Goal: Check status

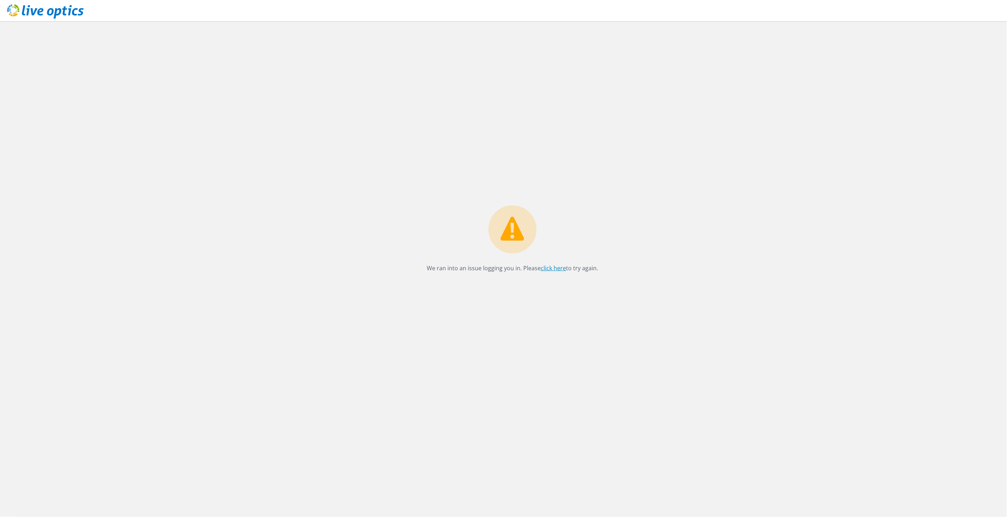
click at [554, 267] on link "click here" at bounding box center [553, 268] width 25 height 8
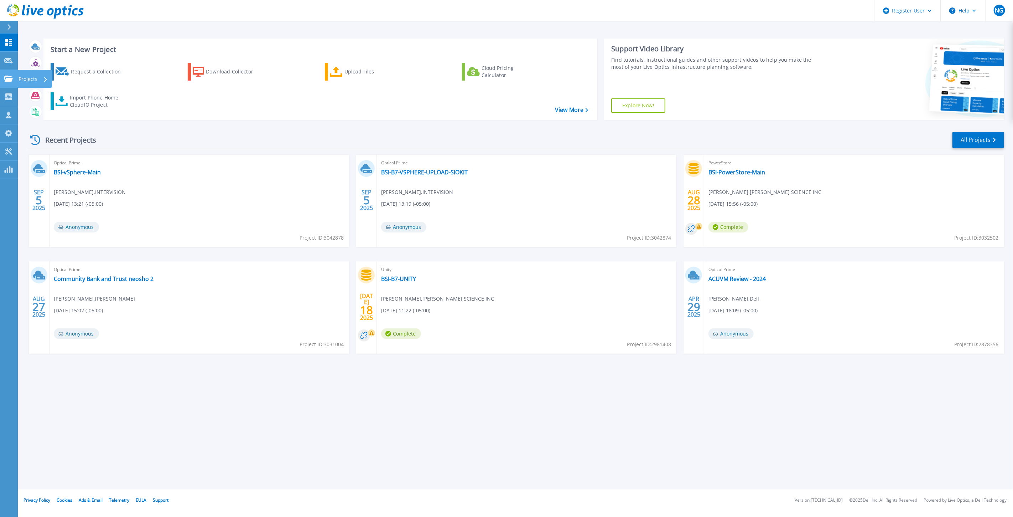
click at [9, 86] on link "Projects Projects" at bounding box center [9, 79] width 18 height 18
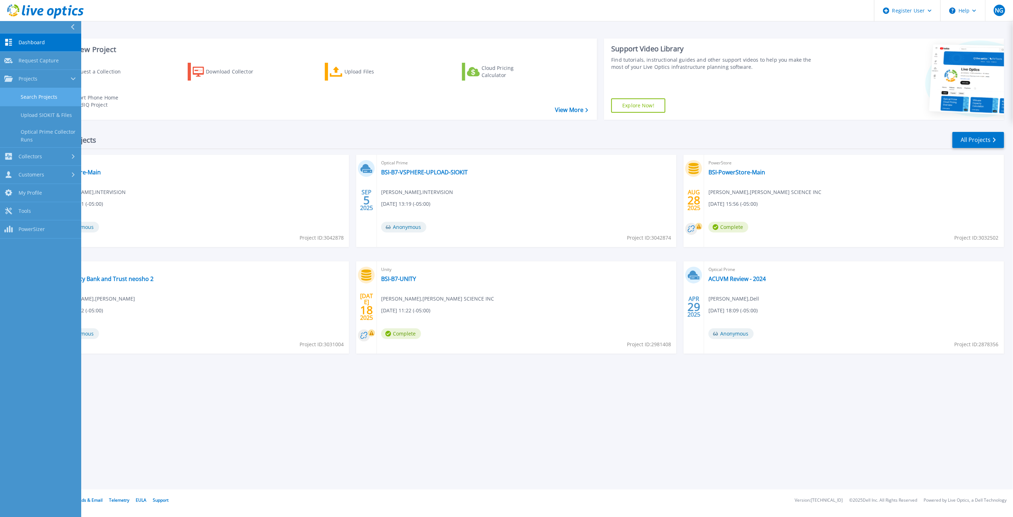
click at [48, 97] on link "Search Projects" at bounding box center [40, 97] width 81 height 18
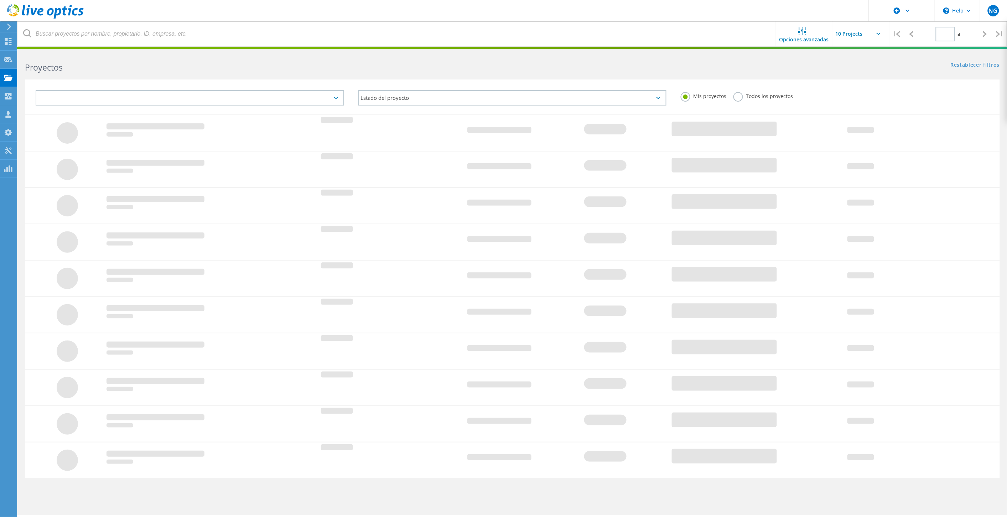
type input "1"
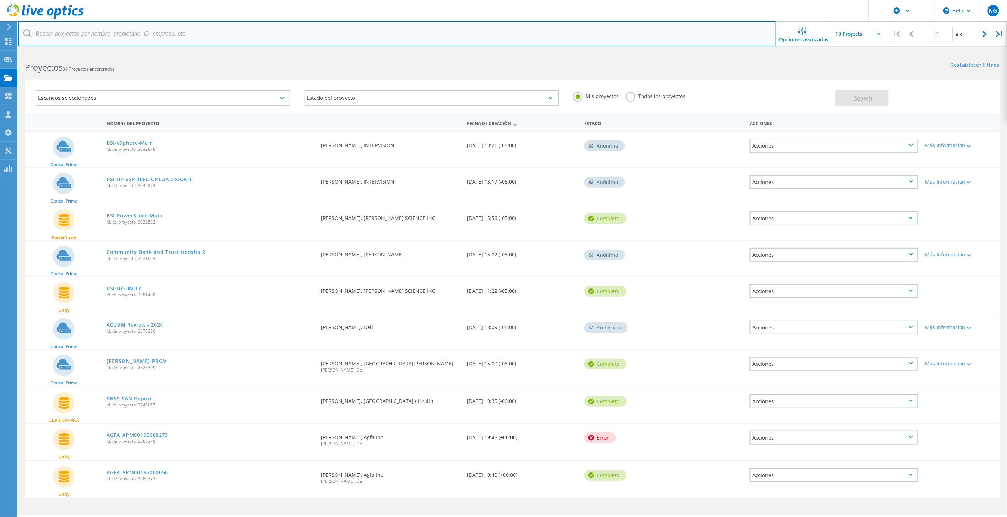
click at [236, 37] on input "text" at bounding box center [397, 33] width 758 height 25
paste input "2731809"
type input "2731809"
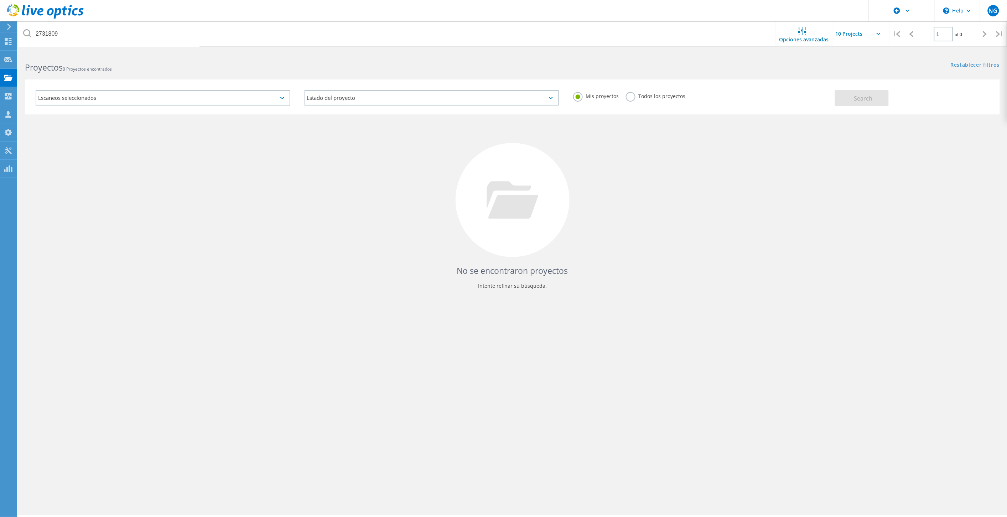
click at [647, 99] on label "Todos los proyectos" at bounding box center [655, 95] width 59 height 7
click at [0, 0] on input "Todos los proyectos" at bounding box center [0, 0] width 0 height 0
click at [855, 95] on span "Search" at bounding box center [863, 98] width 19 height 8
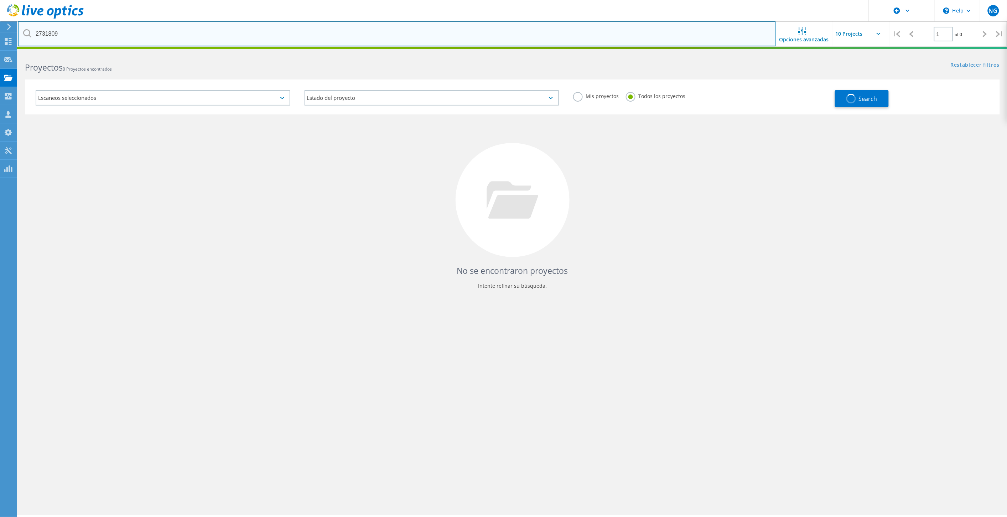
click at [187, 32] on input "2731809" at bounding box center [397, 33] width 758 height 25
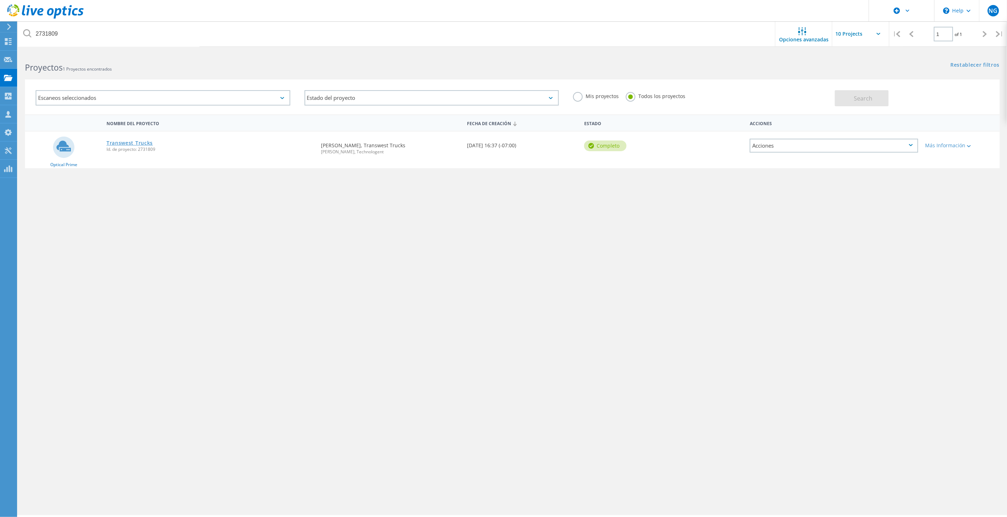
click at [151, 142] on link "Transwest Trucks" at bounding box center [130, 142] width 46 height 5
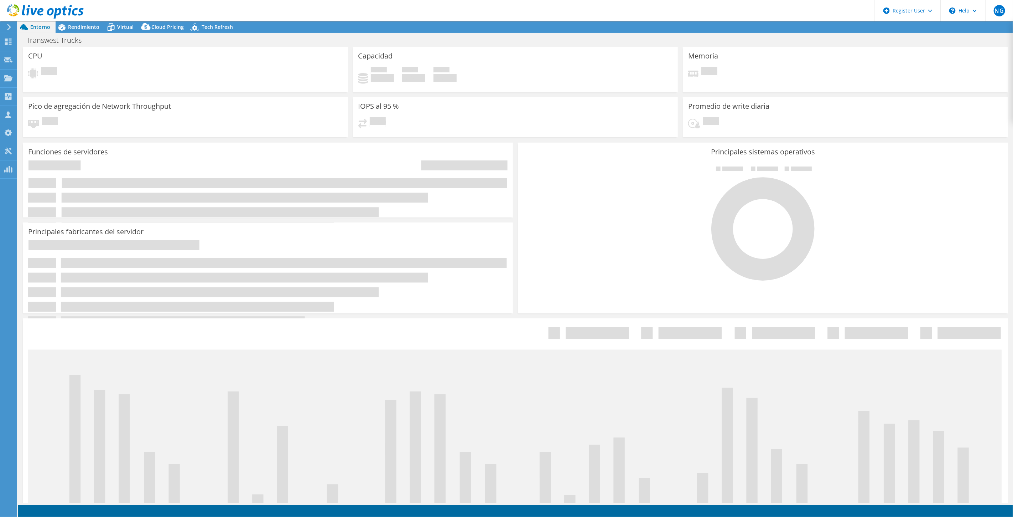
select select "USD"
select select "USWest"
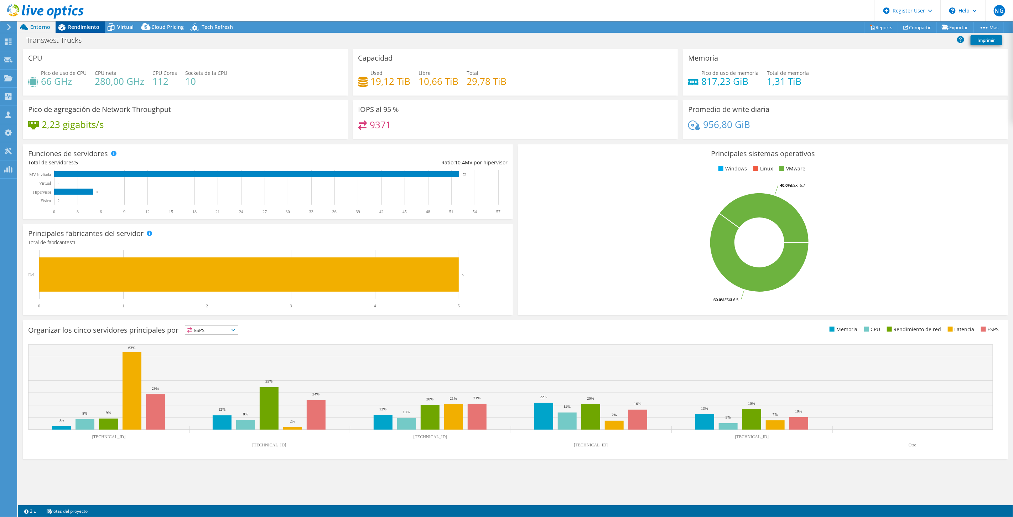
click at [97, 26] on span "Rendimiento" at bounding box center [83, 27] width 31 height 7
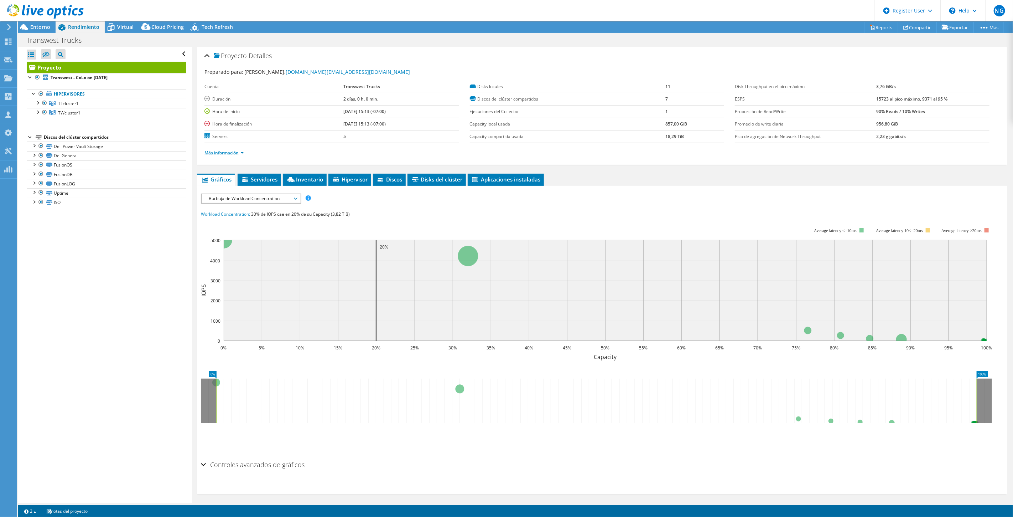
click at [240, 151] on link "Más información" at bounding box center [224, 153] width 40 height 6
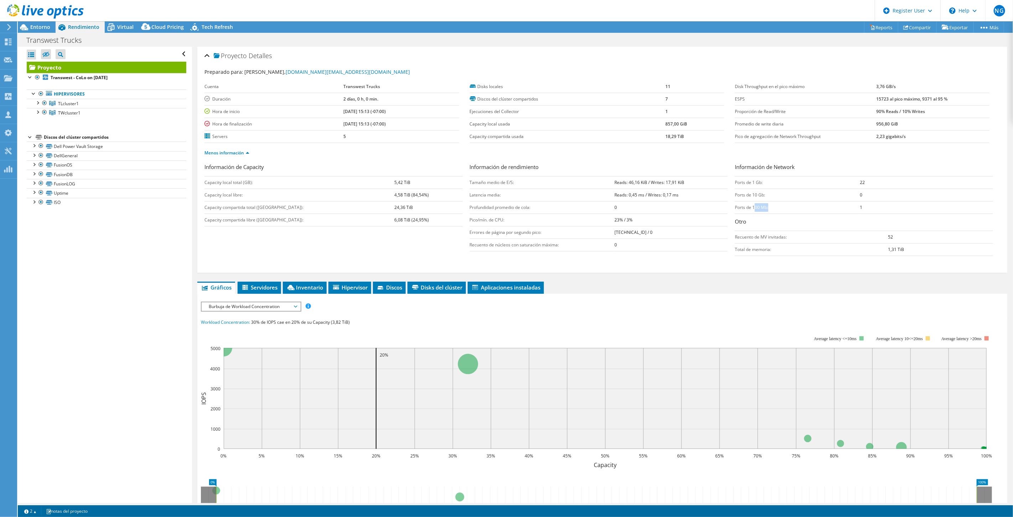
drag, startPoint x: 750, startPoint y: 210, endPoint x: 798, endPoint y: 211, distance: 48.1
click at [774, 210] on td "Ports de 100 Mb:" at bounding box center [797, 207] width 125 height 12
click at [798, 211] on td "Ports de 100 Mb:" at bounding box center [797, 207] width 125 height 12
drag, startPoint x: 753, startPoint y: 211, endPoint x: 857, endPoint y: 211, distance: 103.7
click at [835, 211] on td "Ports de 100 Mb:" at bounding box center [797, 207] width 125 height 12
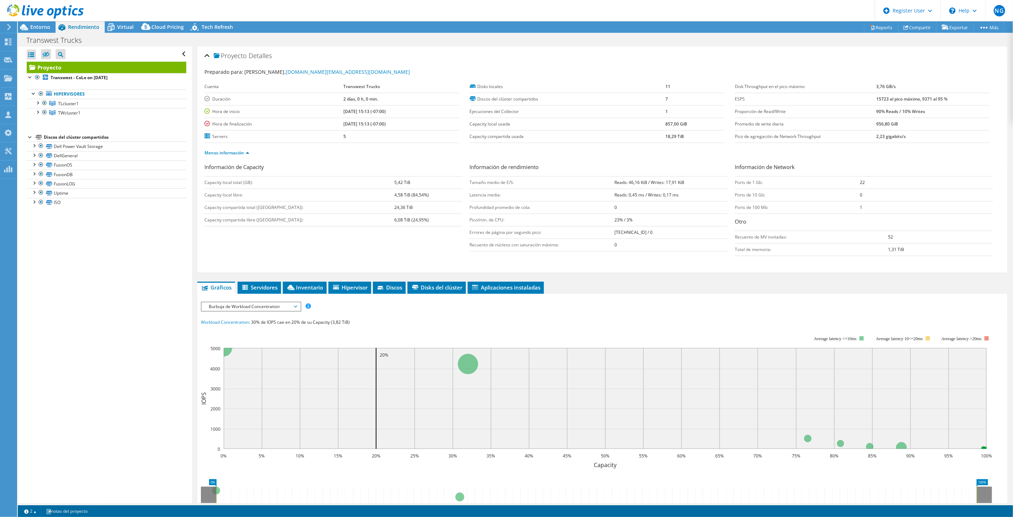
click at [860, 211] on td "1" at bounding box center [926, 207] width 133 height 12
click at [53, 28] on div "Entorno" at bounding box center [37, 26] width 38 height 11
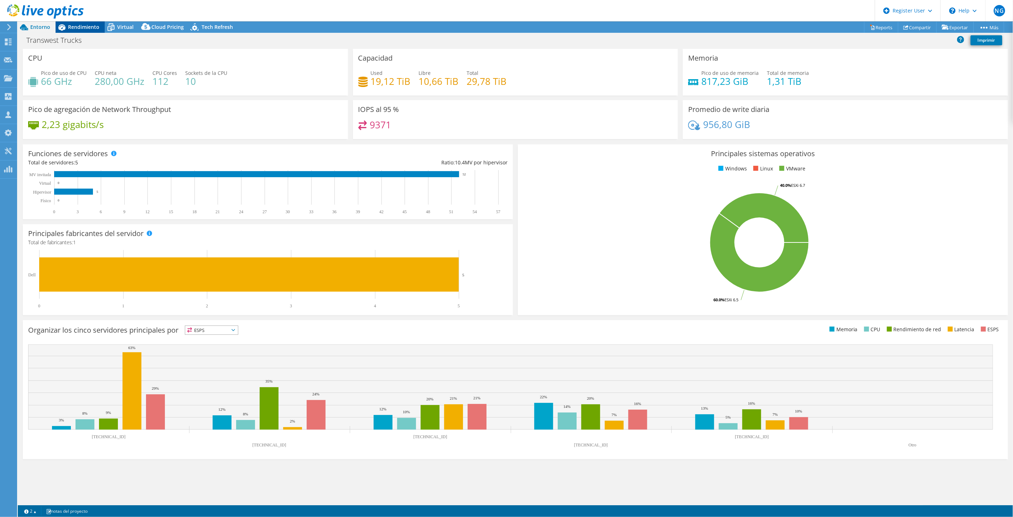
click at [86, 24] on span "Rendimiento" at bounding box center [83, 27] width 31 height 7
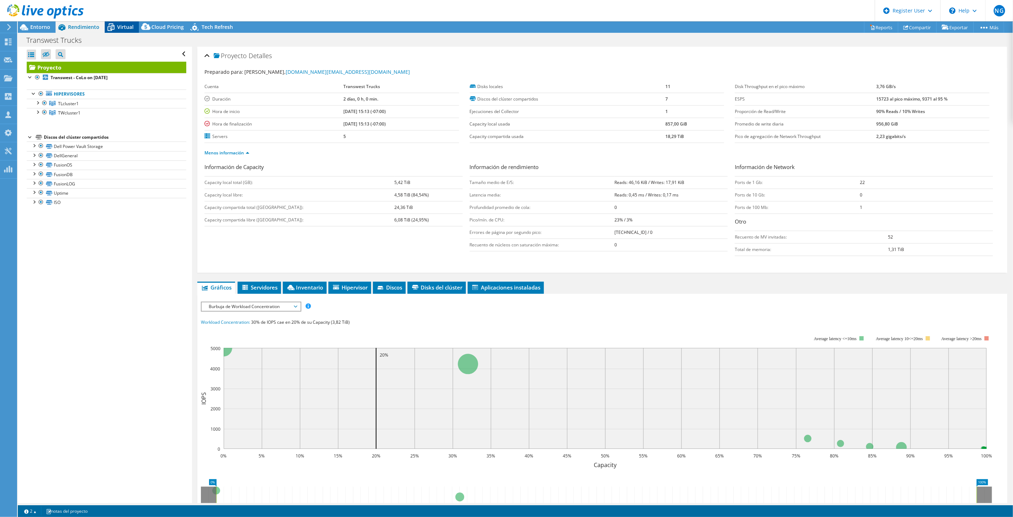
click at [123, 32] on div "Virtual" at bounding box center [122, 26] width 34 height 11
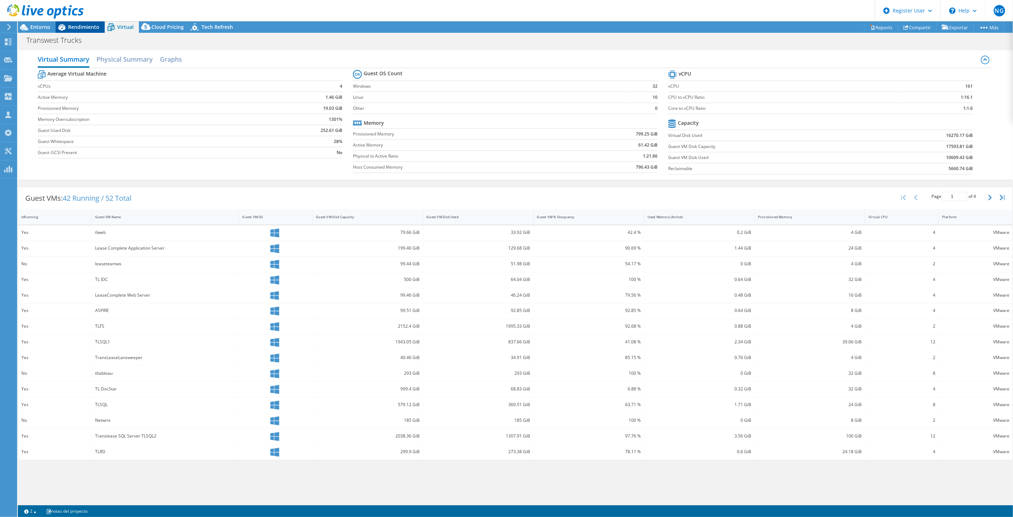
click at [69, 28] on span "Rendimiento" at bounding box center [83, 27] width 31 height 7
